Goal: Information Seeking & Learning: Learn about a topic

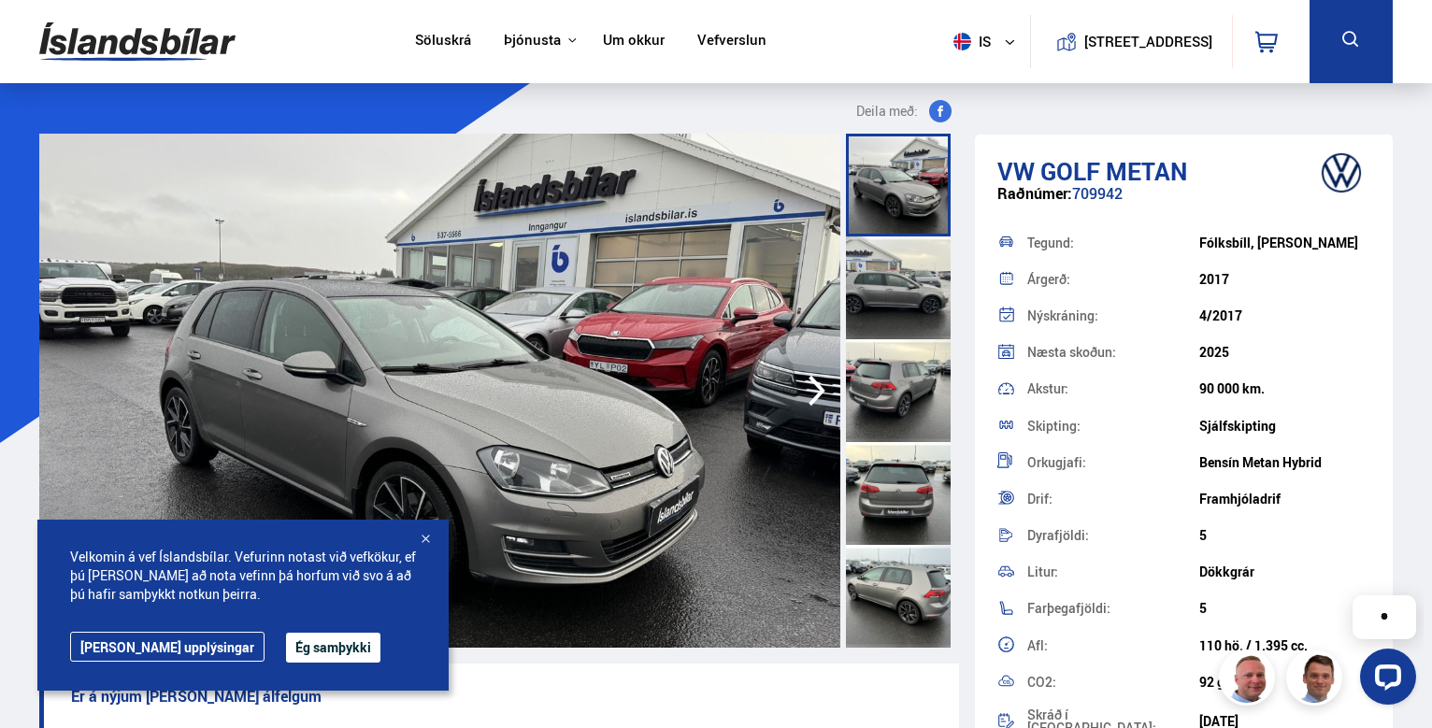
click at [421, 533] on div at bounding box center [425, 540] width 19 height 19
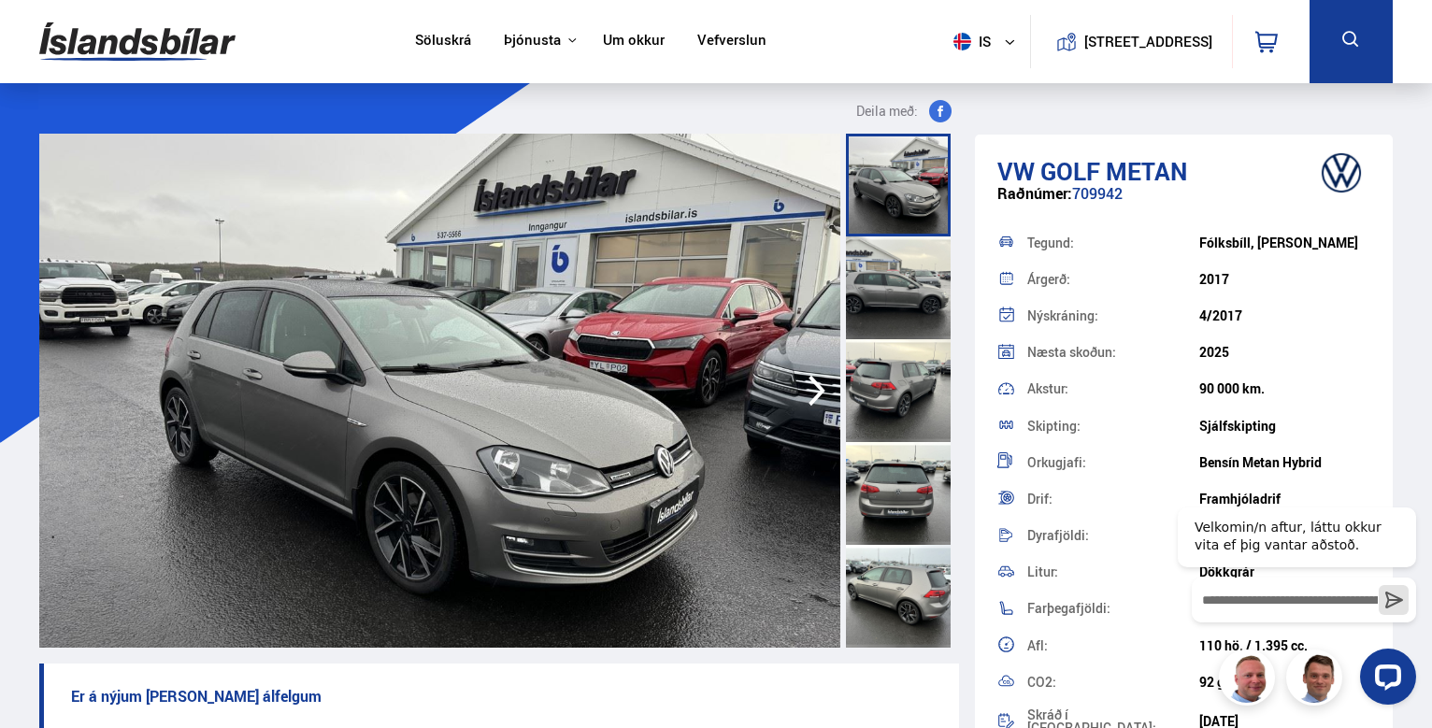
drag, startPoint x: 1236, startPoint y: 276, endPoint x: 1190, endPoint y: 275, distance: 46.7
click at [1190, 275] on div "Árgerð: 2017" at bounding box center [1183, 279] width 373 height 36
drag, startPoint x: 1282, startPoint y: 397, endPoint x: 1177, endPoint y: 390, distance: 105.9
click at [1177, 390] on div "Akstur: 90 000 km." at bounding box center [1183, 389] width 373 height 36
drag, startPoint x: 1364, startPoint y: 0, endPoint x: 819, endPoint y: 385, distance: 667.9
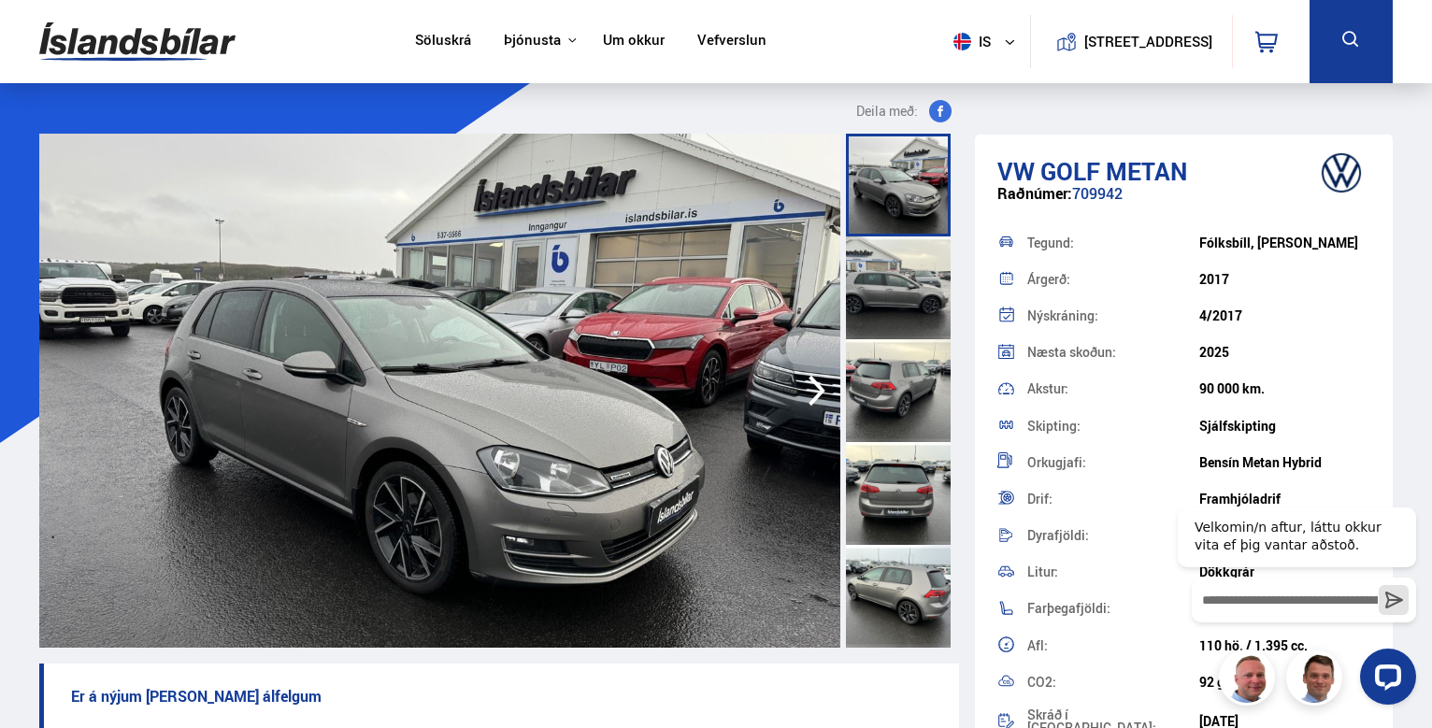
click at [819, 385] on icon "button" at bounding box center [816, 391] width 17 height 31
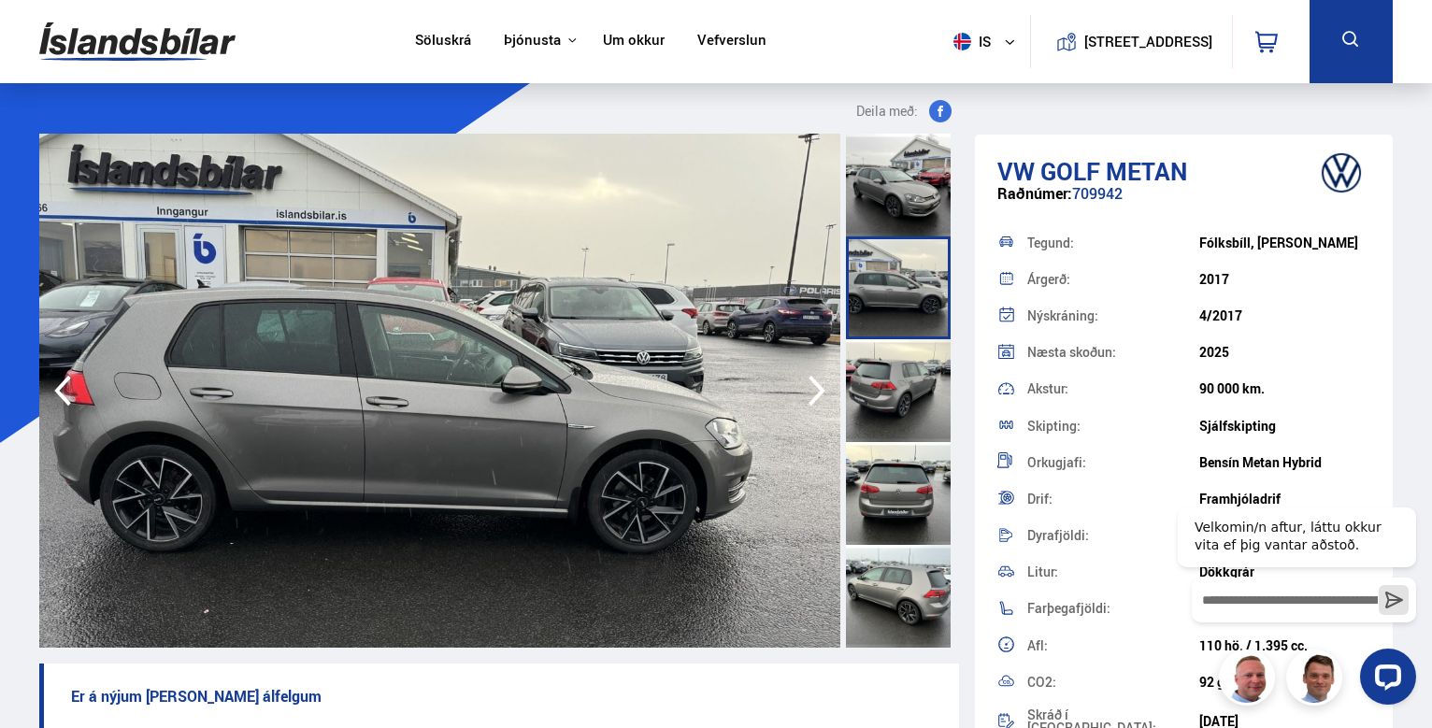
click at [816, 392] on icon "button" at bounding box center [816, 390] width 37 height 45
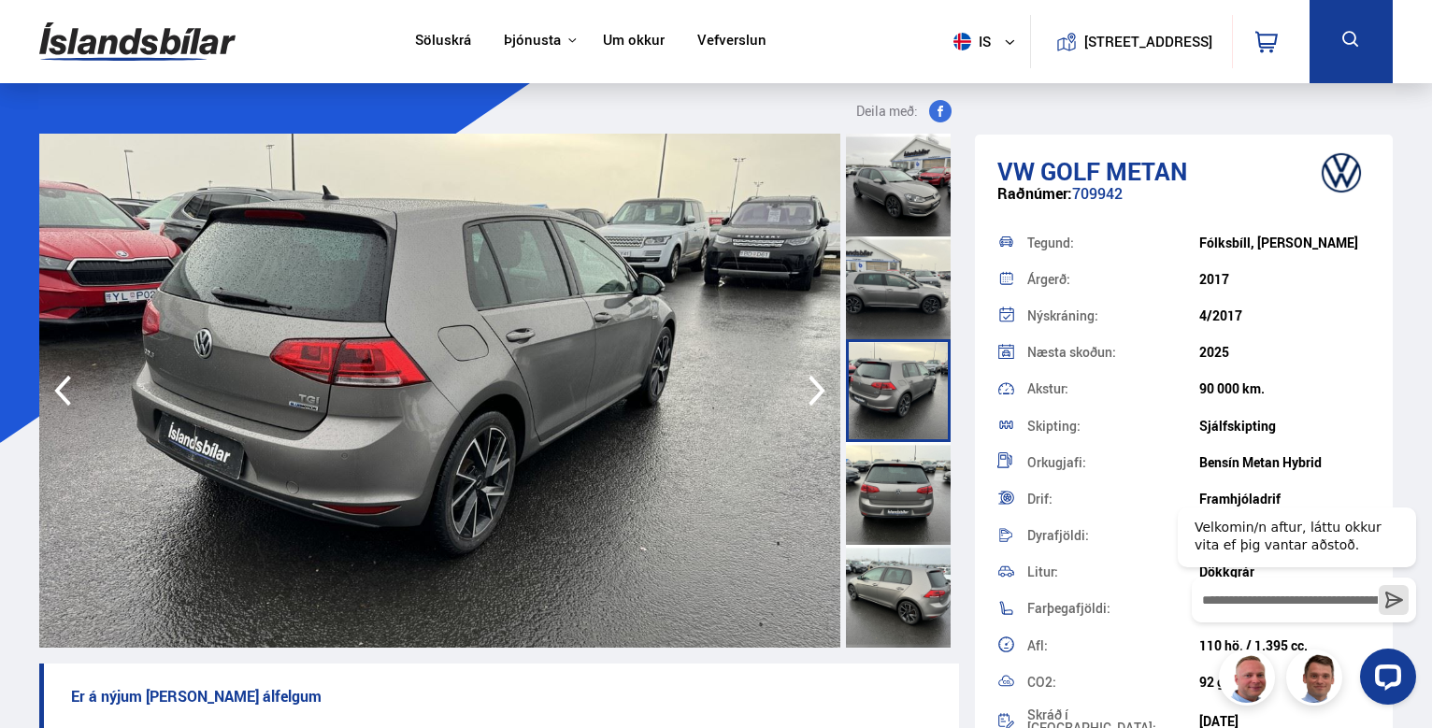
click at [815, 393] on icon "button" at bounding box center [816, 390] width 37 height 45
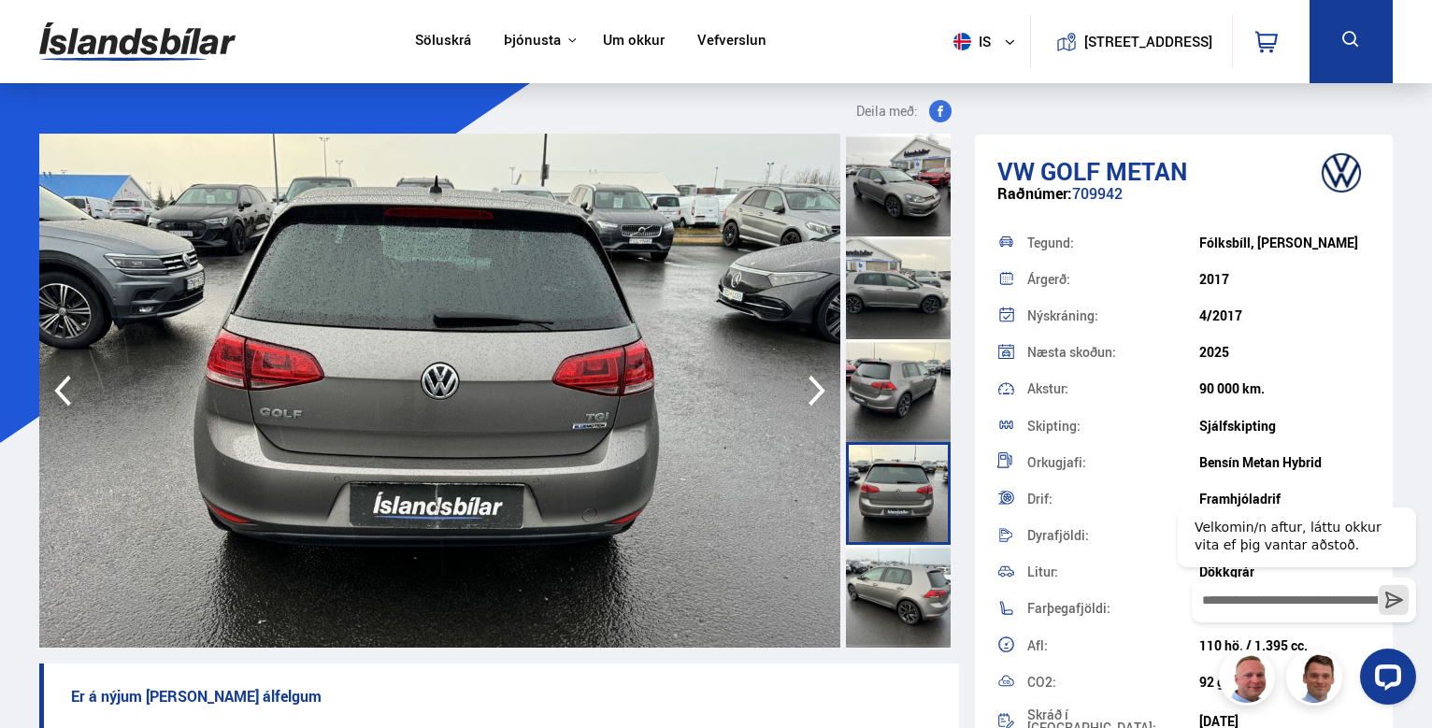
click at [815, 393] on icon "button" at bounding box center [816, 390] width 37 height 45
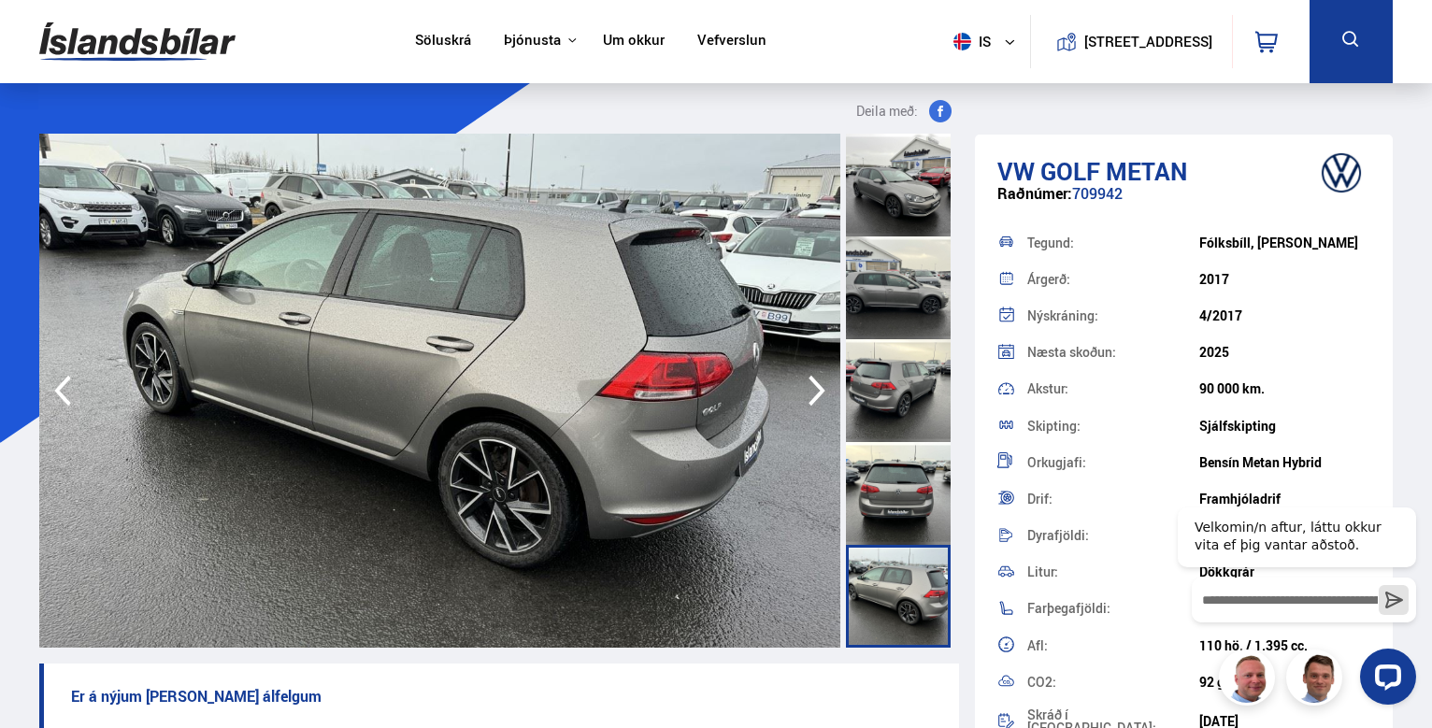
click at [815, 393] on icon "button" at bounding box center [816, 390] width 37 height 45
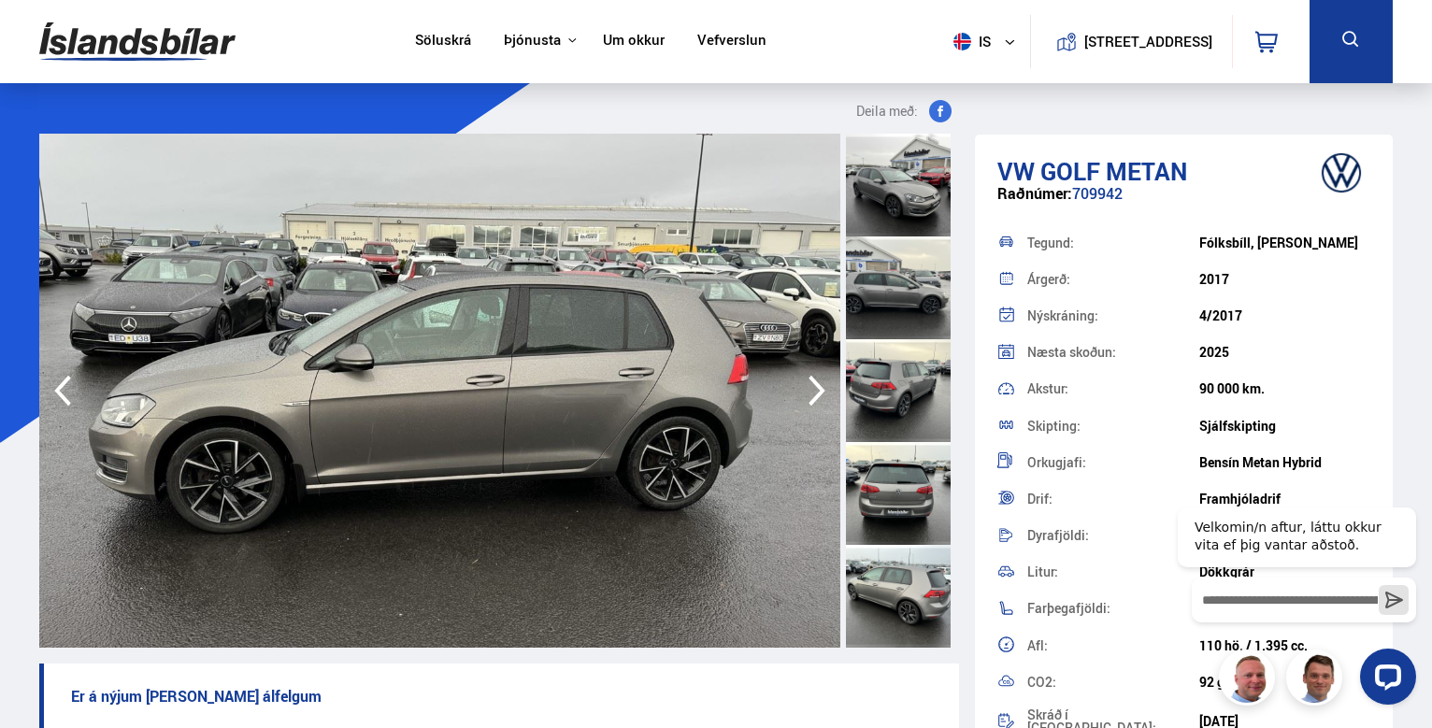
click at [815, 393] on icon "button" at bounding box center [816, 390] width 37 height 45
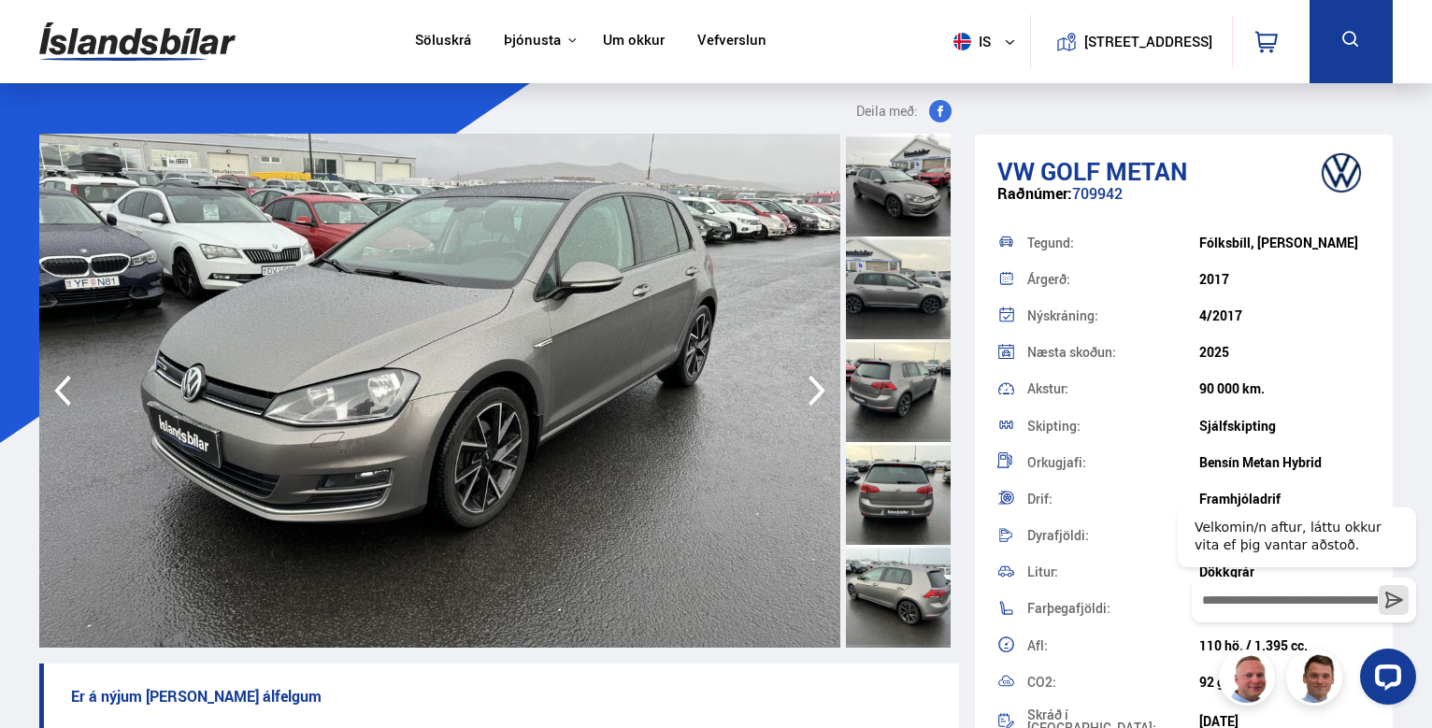
click at [814, 389] on icon "button" at bounding box center [816, 390] width 37 height 45
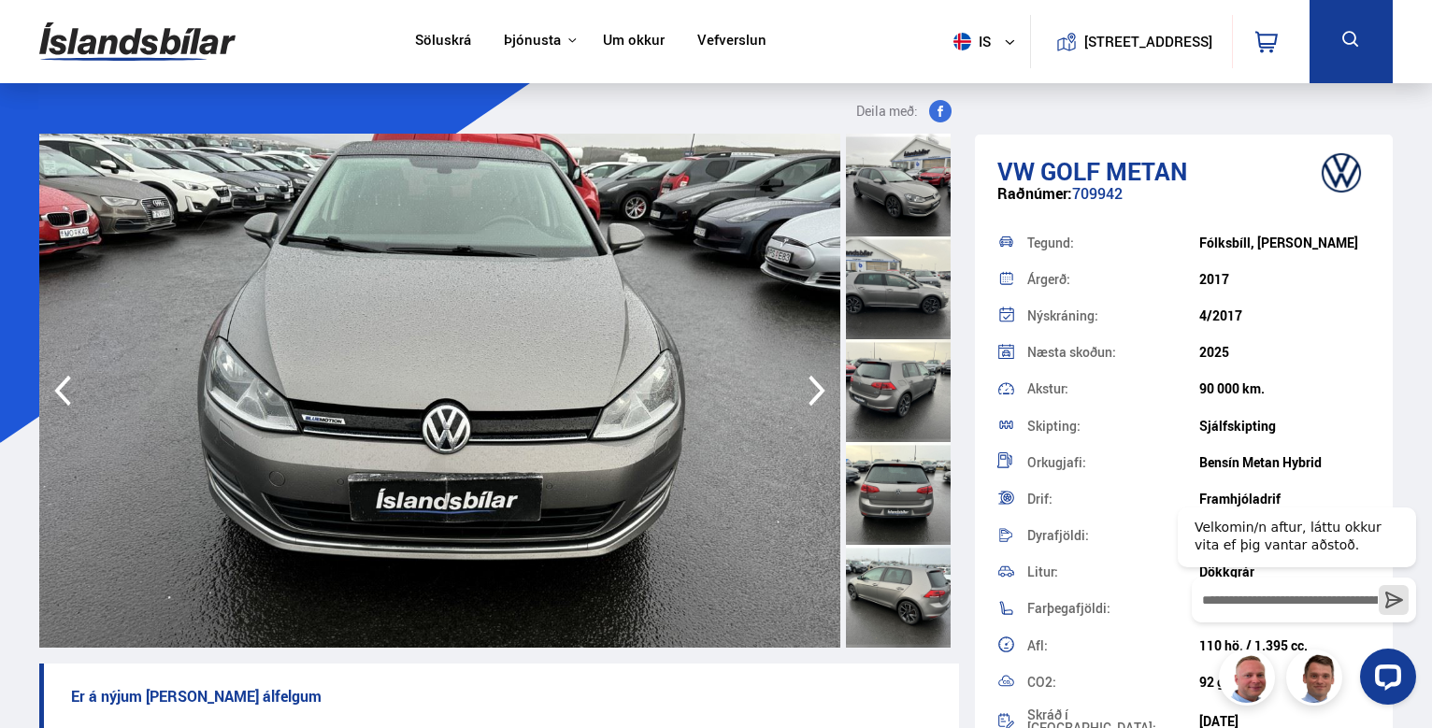
click at [814, 389] on icon "button" at bounding box center [816, 390] width 37 height 45
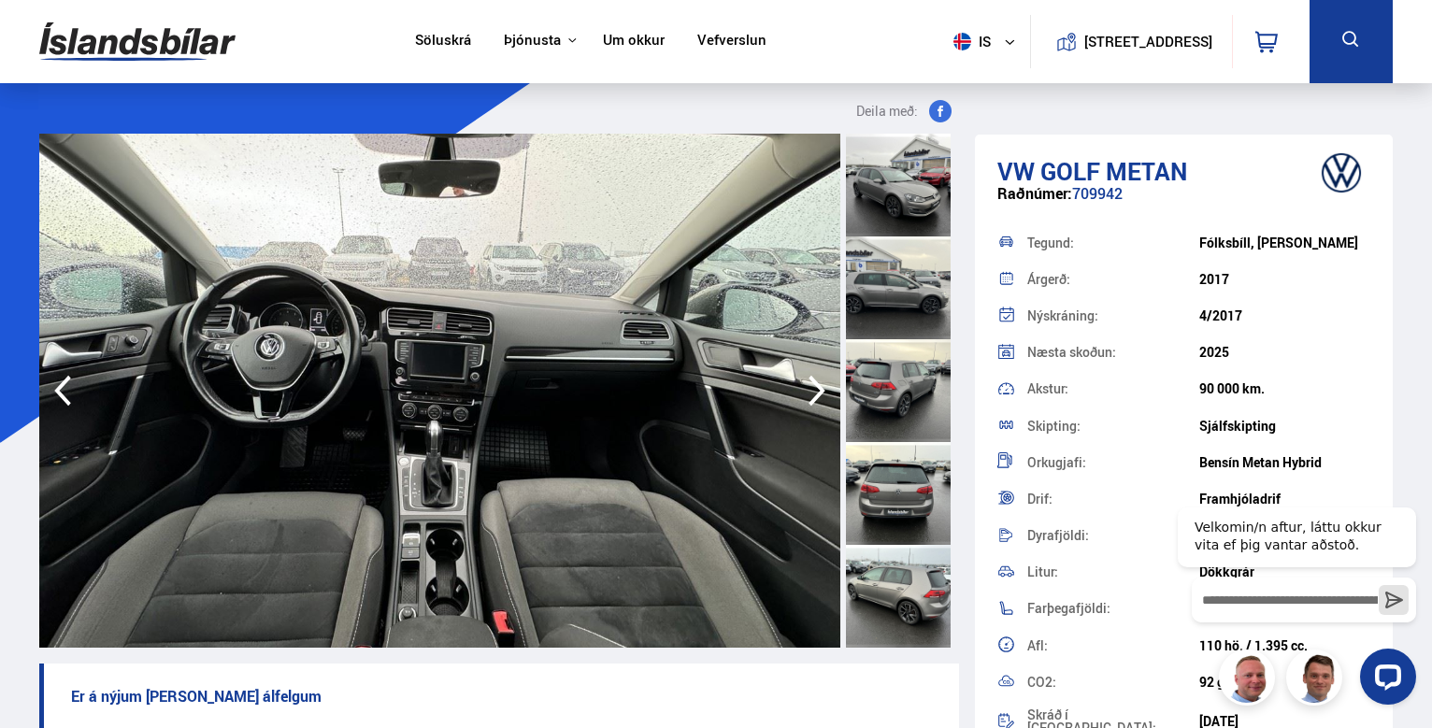
click at [818, 383] on icon "button" at bounding box center [816, 391] width 17 height 31
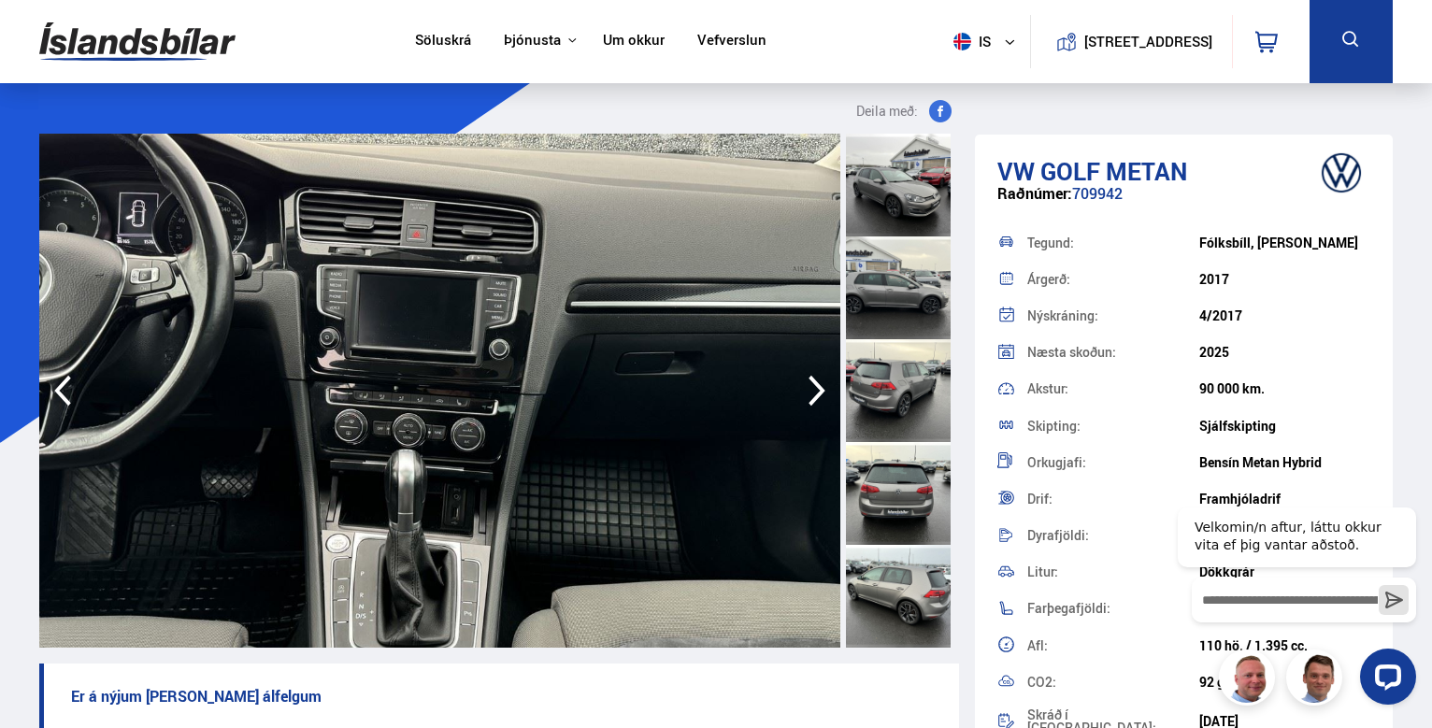
click at [821, 377] on icon "button" at bounding box center [816, 390] width 37 height 45
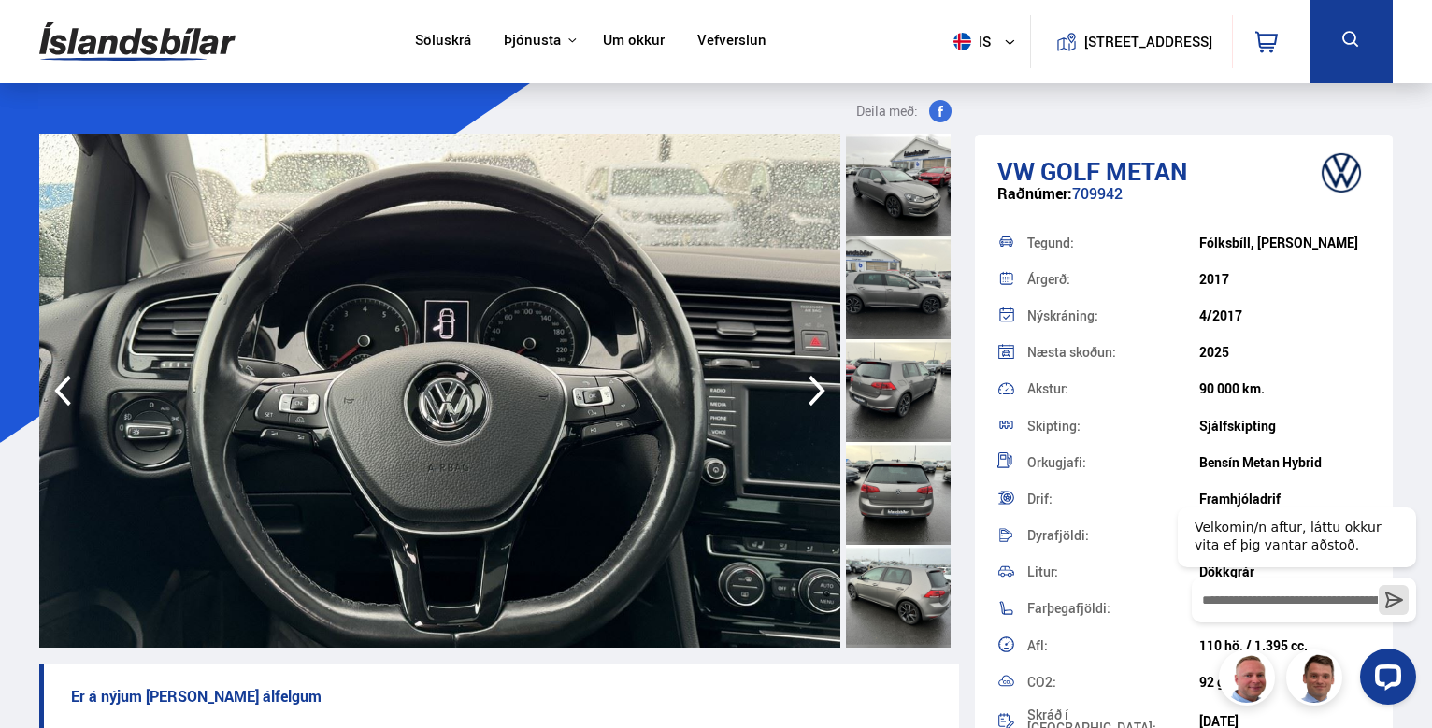
click at [821, 377] on icon "button" at bounding box center [816, 390] width 37 height 45
